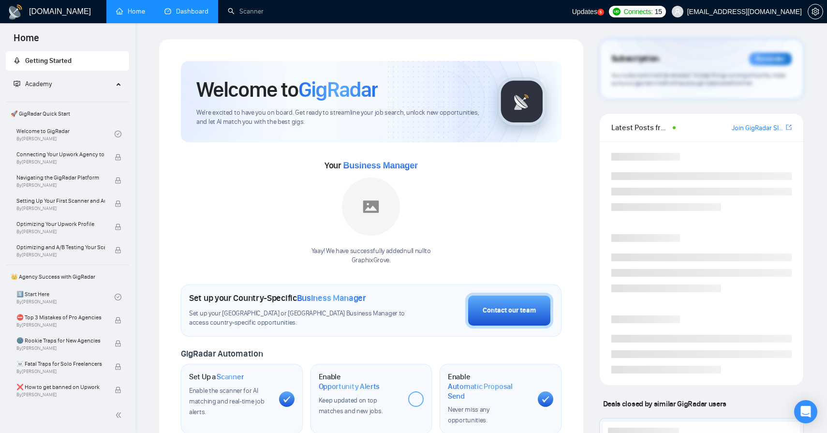
click at [164, 7] on link "Dashboard" at bounding box center [186, 11] width 44 height 8
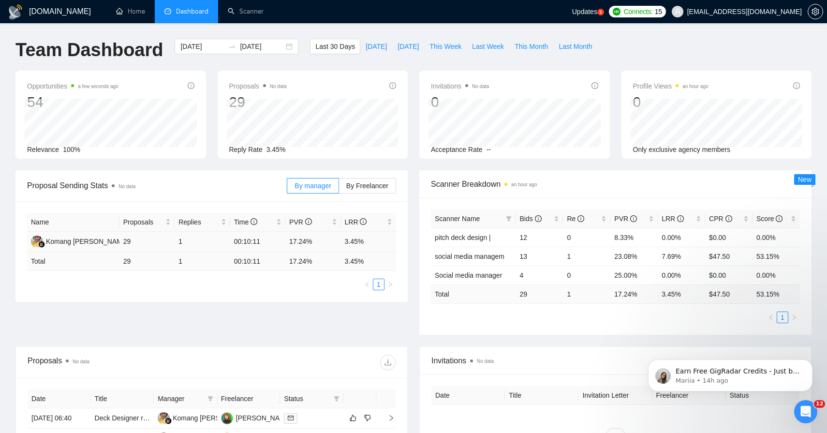
click at [341, 247] on td "3.45%" at bounding box center [369, 242] width 56 height 20
drag, startPoint x: 265, startPoint y: 147, endPoint x: 289, endPoint y: 147, distance: 23.7
click at [290, 147] on div "Reply Rate 3.45%" at bounding box center [312, 149] width 167 height 11
click at [289, 147] on div "Reply Rate 3.45%" at bounding box center [312, 149] width 167 height 11
drag, startPoint x: 224, startPoint y: 97, endPoint x: 289, endPoint y: 147, distance: 82.1
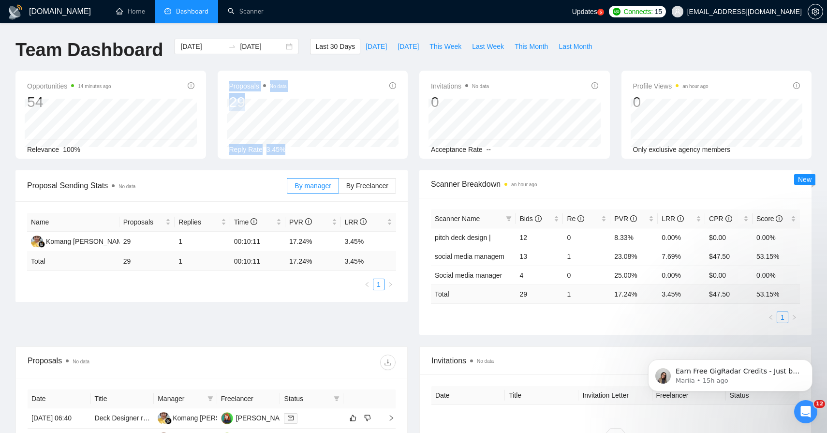
click at [289, 147] on div "Proposals No data 29 [DATE] Sent 1 Reply Rate 3.45%" at bounding box center [313, 115] width 191 height 88
click at [289, 147] on div "Reply Rate 3.45%" at bounding box center [312, 149] width 167 height 11
click at [229, 100] on div "Proposals No data 29 [DATE] Sent 1 Reply Rate 3.45%" at bounding box center [312, 117] width 167 height 74
click at [305, 141] on li "Replied 0" at bounding box center [301, 137] width 44 height 10
click at [308, 152] on div "Reply Rate 3.45%" at bounding box center [312, 149] width 167 height 11
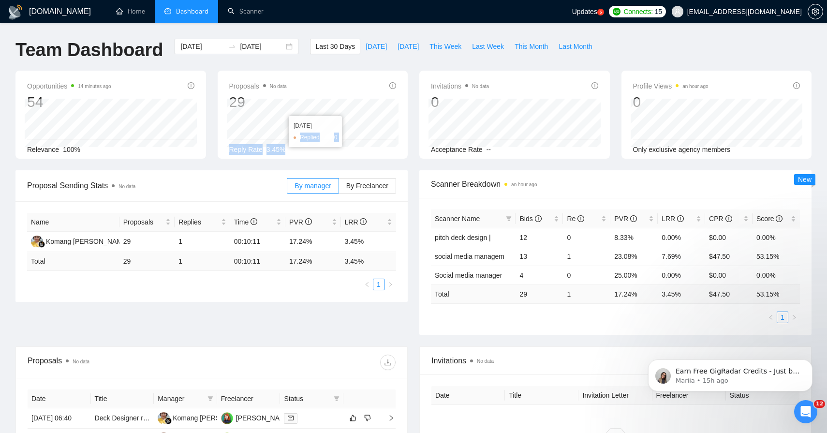
click at [279, 132] on div "Proposals No data 29 [DATE] Replied 0 Reply Rate 3.45%" at bounding box center [312, 117] width 167 height 74
click at [273, 126] on div at bounding box center [273, 126] width 0 height 0
click at [317, 162] on div "Opportunities 14 minutes ago 54 Relevance 100% Proposals No data 29 [DATE] Repl…" at bounding box center [414, 121] width 808 height 100
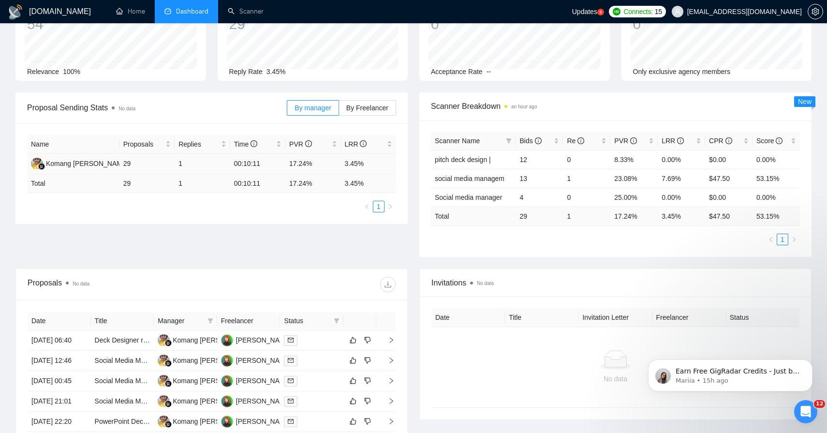
scroll to position [78, 0]
click at [254, 344] on div "[PERSON_NAME]" at bounding box center [264, 339] width 56 height 11
